Goal: Find specific page/section: Find specific page/section

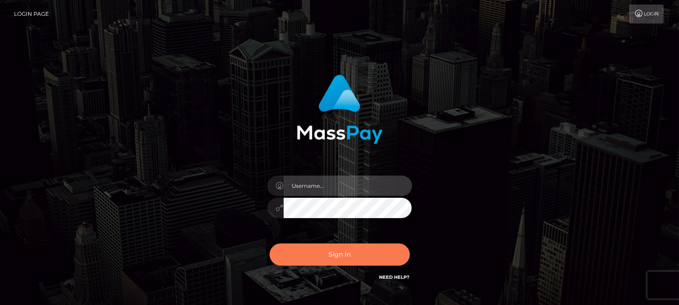
type input "fr.es"
click at [331, 257] on button "Sign in" at bounding box center [340, 254] width 140 height 22
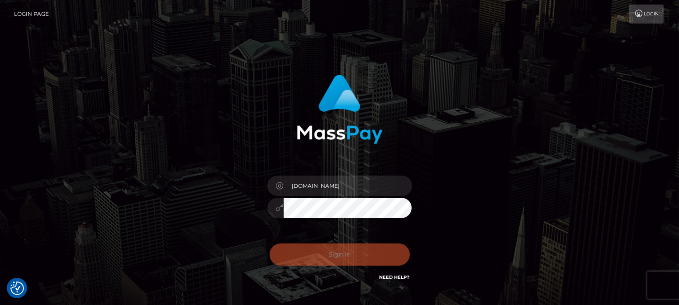
checkbox input "true"
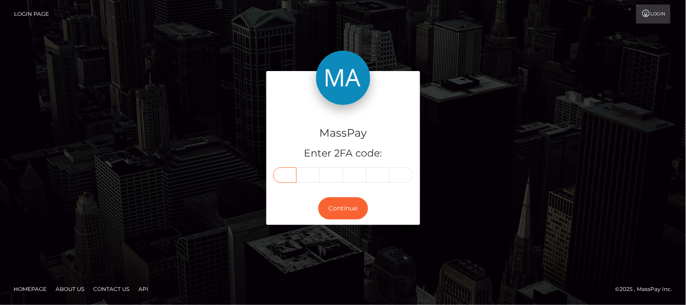
click at [289, 175] on input "text" at bounding box center [285, 174] width 24 height 15
type input "0"
type input "6"
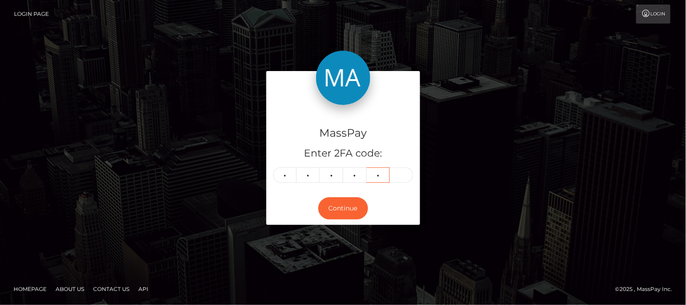
type input "9"
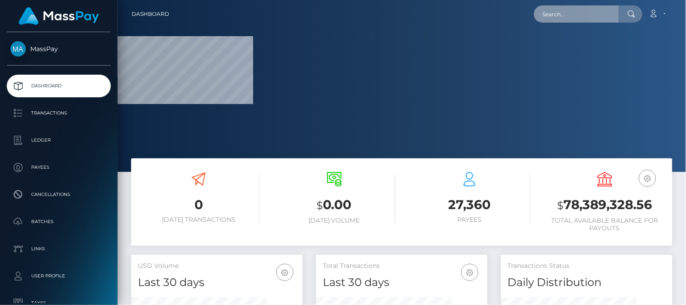
click at [595, 20] on input "text" at bounding box center [576, 13] width 85 height 17
paste input "wuzzbuzz@icloud.com"
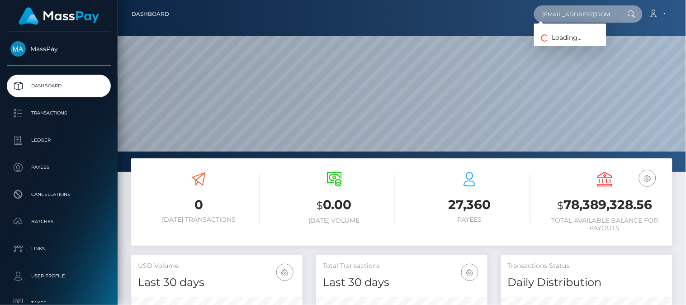
scroll to position [160, 172]
type input "wuzzbuzz@icloud.com"
drag, startPoint x: 538, startPoint y: 14, endPoint x: 612, endPoint y: 12, distance: 74.2
click at [612, 12] on input "wuzzbuzz@icloud.com" at bounding box center [576, 13] width 85 height 17
paste input "[EMAIL_ADDRESS][DOMAIN_NAME]"
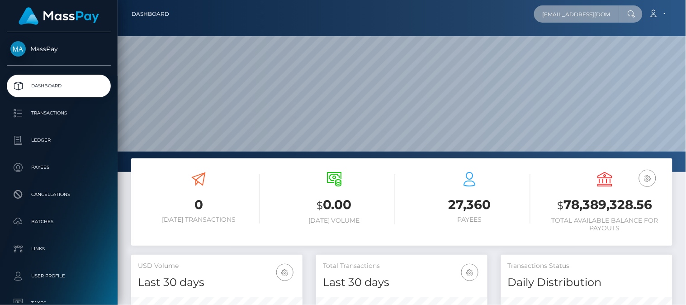
scroll to position [0, 17]
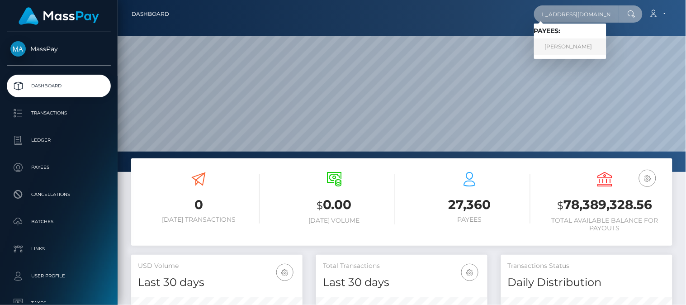
type input "contact@lmtphotography.co.uk"
click at [571, 43] on link "Louise Margaret Tilby" at bounding box center [570, 46] width 72 height 17
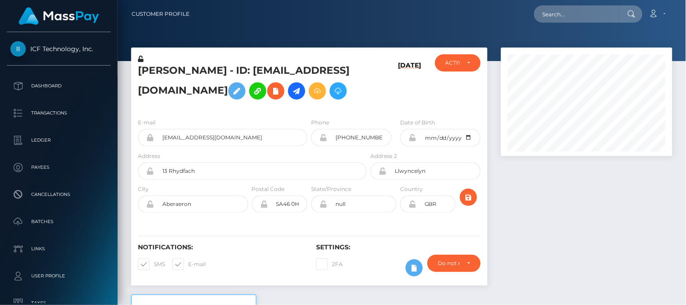
scroll to position [109, 172]
click at [513, 206] on div at bounding box center [586, 170] width 185 height 247
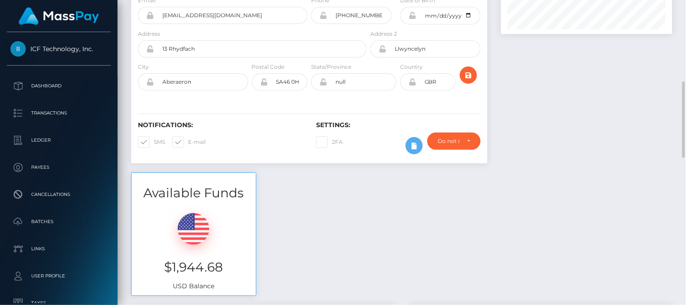
scroll to position [81, 0]
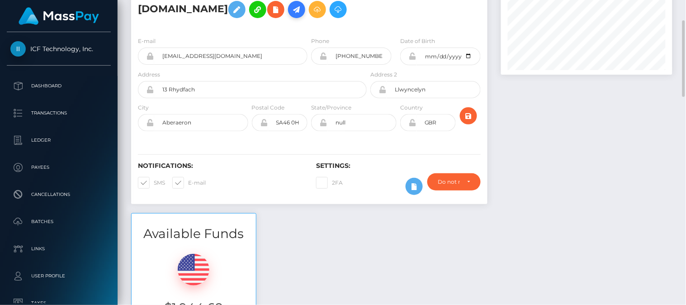
click at [291, 15] on icon at bounding box center [296, 9] width 11 height 11
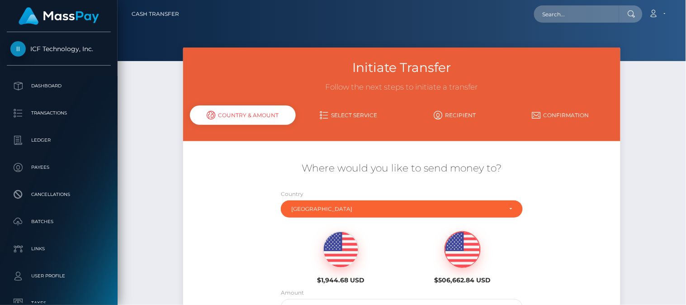
click at [658, 156] on div "Initiate Transfer Follow the next steps to initiate a transfer Country & Amount…" at bounding box center [402, 215] width 569 height 337
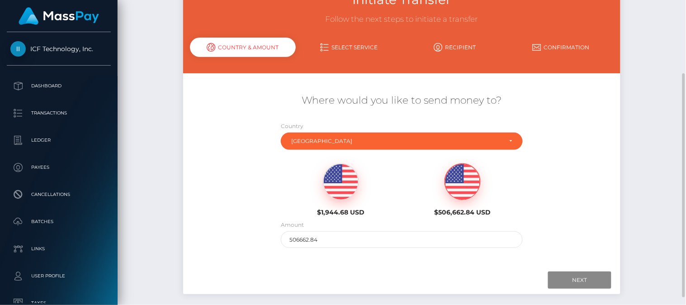
scroll to position [81, 0]
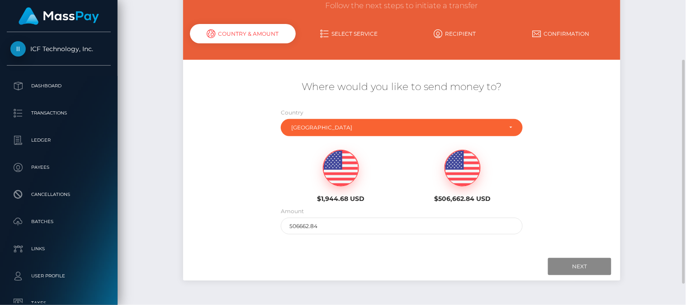
click at [349, 184] on img at bounding box center [340, 168] width 35 height 36
type input "1944.68"
click at [581, 272] on input "Next" at bounding box center [579, 266] width 63 height 17
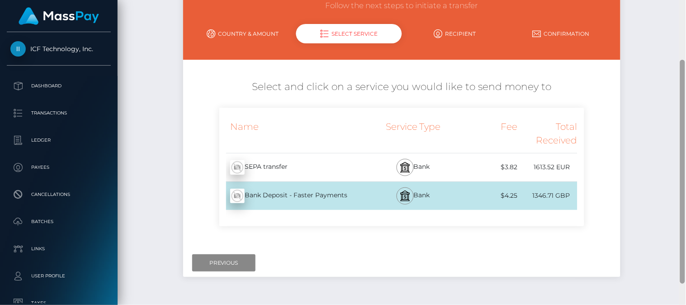
scroll to position [0, 0]
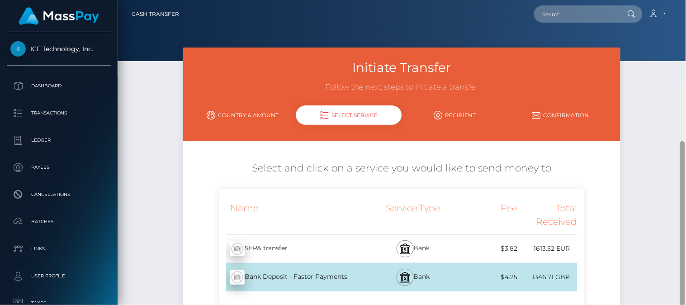
drag, startPoint x: 683, startPoint y: 110, endPoint x: 679, endPoint y: 45, distance: 65.3
click at [679, 45] on div "Cash Transfer Loading... Loading..." at bounding box center [402, 152] width 569 height 305
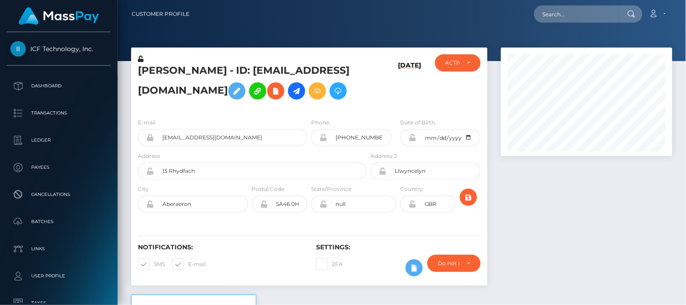
scroll to position [109, 172]
click at [574, 20] on input "text" at bounding box center [576, 13] width 85 height 17
paste input "[EMAIL_ADDRESS][DOMAIN_NAME]"
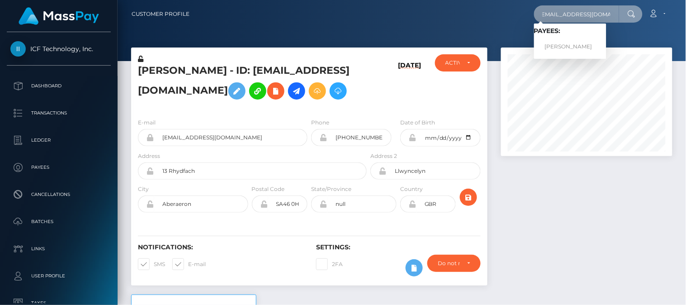
type input "[EMAIL_ADDRESS][DOMAIN_NAME]"
click at [559, 45] on link "maria rose button" at bounding box center [570, 46] width 72 height 17
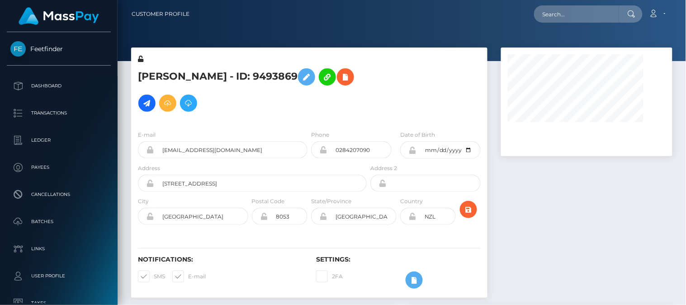
click at [379, 105] on div at bounding box center [398, 88] width 59 height 69
click at [525, 160] on div at bounding box center [586, 176] width 185 height 259
click at [543, 183] on div at bounding box center [586, 176] width 185 height 259
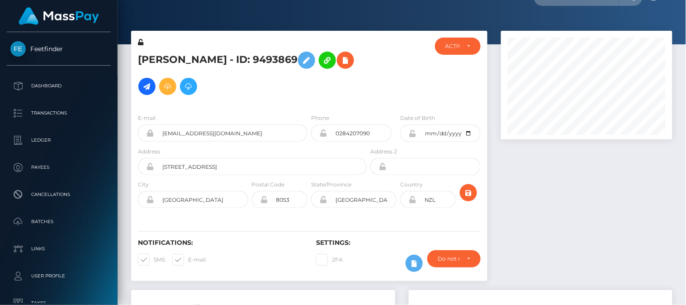
scroll to position [0, 0]
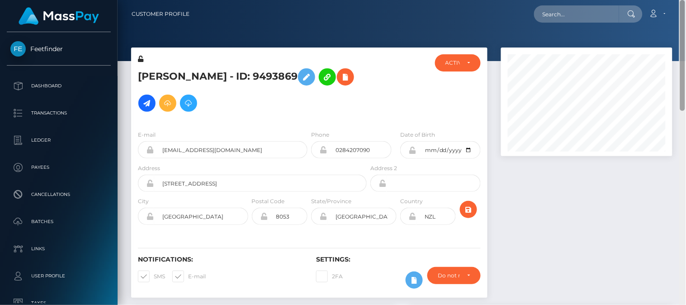
drag, startPoint x: 683, startPoint y: 174, endPoint x: 680, endPoint y: -5, distance: 179.6
click at [680, 0] on html "Feetfinder Dashboard Transactions Ledger Payees Cancellations" at bounding box center [343, 152] width 686 height 305
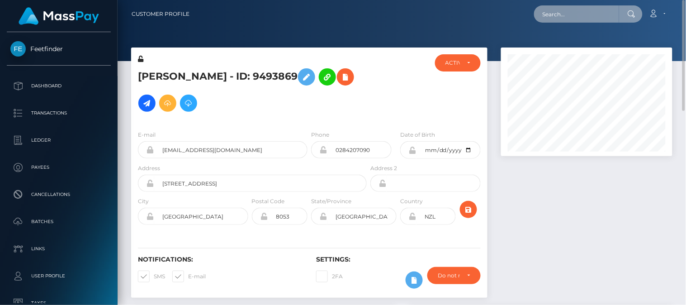
click at [564, 14] on input "text" at bounding box center [576, 13] width 85 height 17
paste input "georgebush10201@gmail.com"
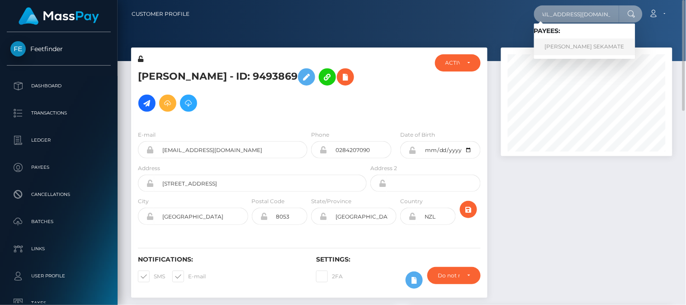
type input "georgebush10201@gmail.com"
click at [566, 48] on link "JEREMIAH ENOCH SEKAMATE" at bounding box center [584, 46] width 101 height 17
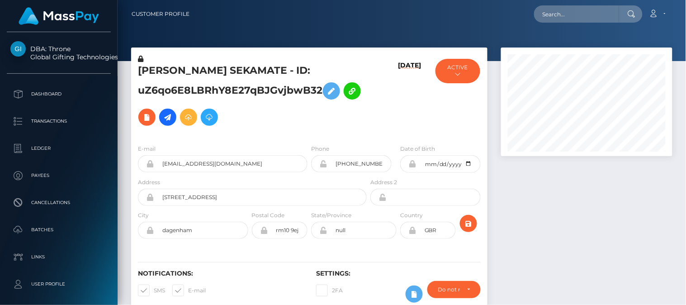
scroll to position [109, 172]
click at [541, 160] on div at bounding box center [586, 183] width 185 height 273
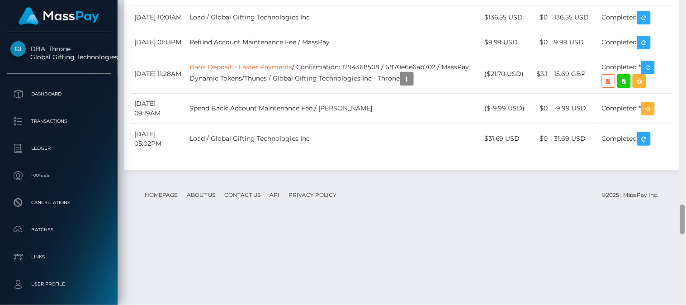
scroll to position [2381, 0]
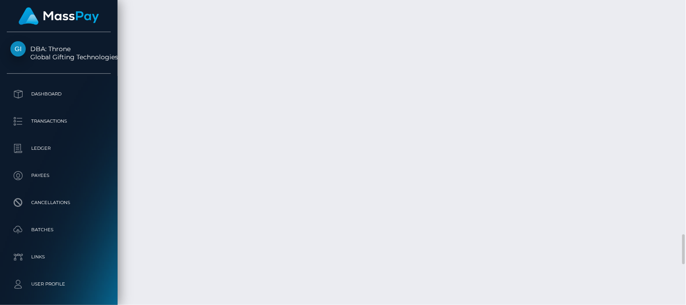
drag, startPoint x: 686, startPoint y: 226, endPoint x: 669, endPoint y: 76, distance: 151.1
click at [669, 76] on div "Customer Profile Loading... Loading..." at bounding box center [402, 152] width 569 height 305
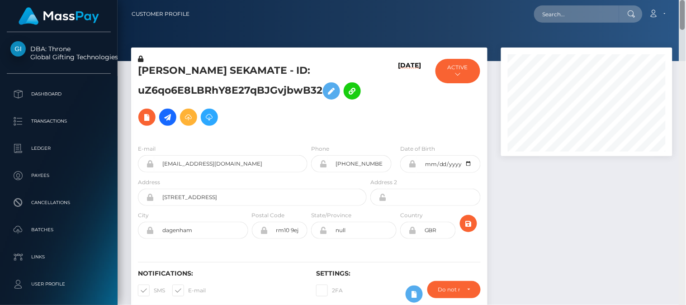
drag, startPoint x: 684, startPoint y: 245, endPoint x: 684, endPoint y: -13, distance: 257.4
click at [684, 0] on html "DBA: Throne Global Gifting Technologies Inc Dashboard Transactions Ledger Payee…" at bounding box center [343, 152] width 686 height 305
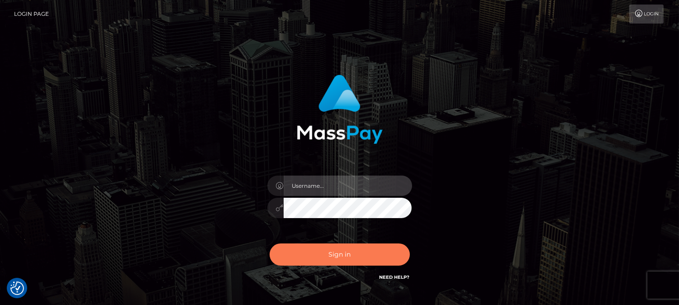
type input "fr.es"
click at [351, 256] on button "Sign in" at bounding box center [340, 254] width 140 height 22
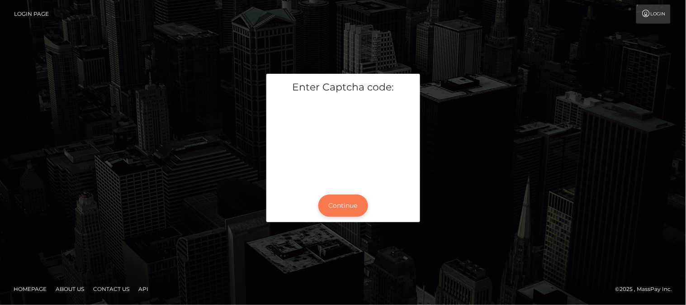
click at [358, 201] on button "Continue" at bounding box center [343, 205] width 50 height 22
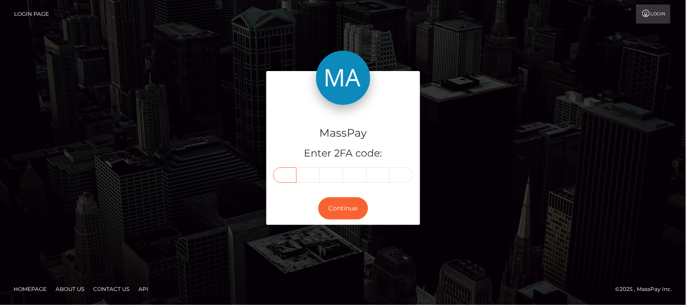
click at [290, 175] on input "text" at bounding box center [285, 174] width 24 height 15
type input "1"
type input "2"
type input "8"
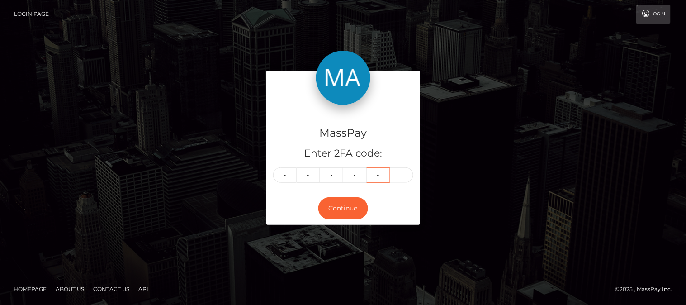
type input "2"
type input "5"
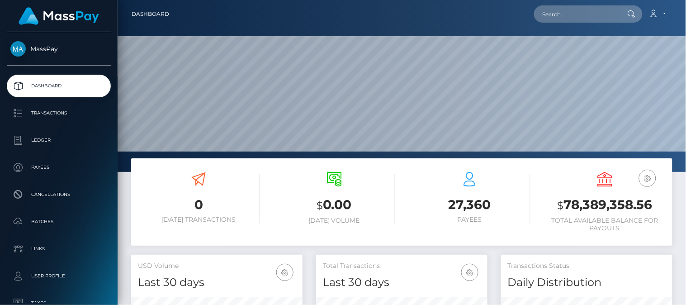
scroll to position [160, 172]
click at [545, 14] on input "text" at bounding box center [576, 13] width 85 height 17
paste input "[EMAIL_ADDRESS][DOMAIN_NAME]"
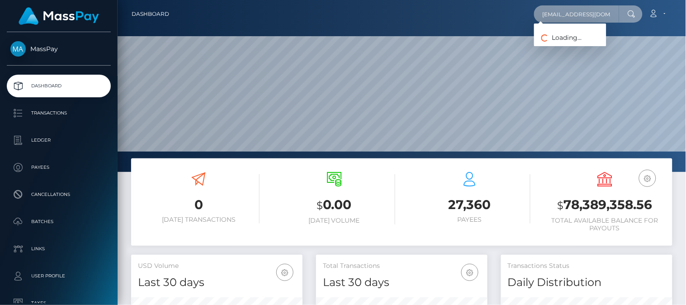
scroll to position [0, 15]
type input "[EMAIL_ADDRESS][DOMAIN_NAME]"
drag, startPoint x: 540, startPoint y: 15, endPoint x: 649, endPoint y: 12, distance: 108.6
click at [649, 12] on div "[EMAIL_ADDRESS][DOMAIN_NAME] Loading... Loading... Account Edit Profile" at bounding box center [424, 14] width 496 height 19
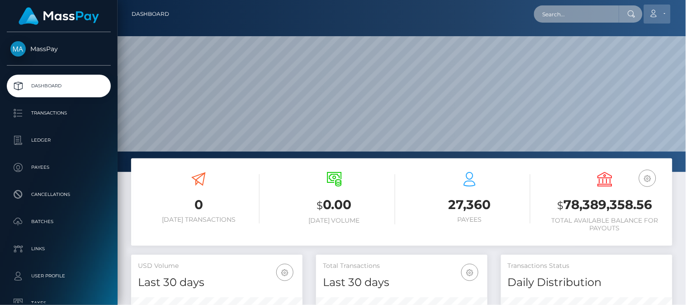
scroll to position [0, 0]
paste input "[EMAIL_ADDRESS][DOMAIN_NAME]"
type input "[EMAIL_ADDRESS][DOMAIN_NAME]"
drag, startPoint x: 541, startPoint y: 12, endPoint x: 646, endPoint y: 9, distance: 105.4
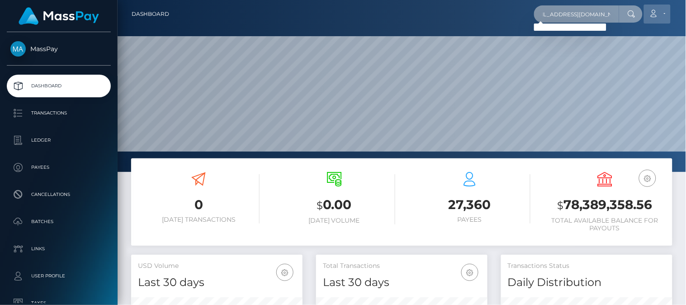
click at [646, 9] on div "[EMAIL_ADDRESS][DOMAIN_NAME] Loading... Loading... Account Edit Profile" at bounding box center [424, 14] width 496 height 19
paste input "[PERSON_NAME]"
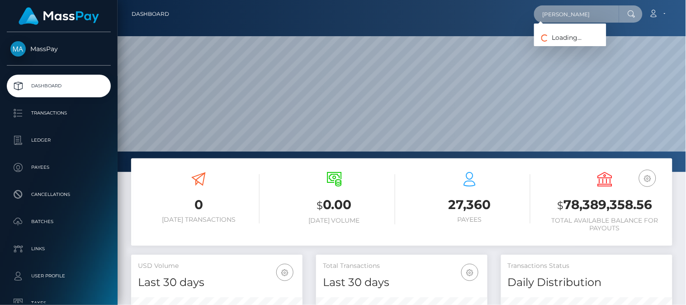
type input "[PERSON_NAME]"
